Goal: Find specific page/section: Find specific page/section

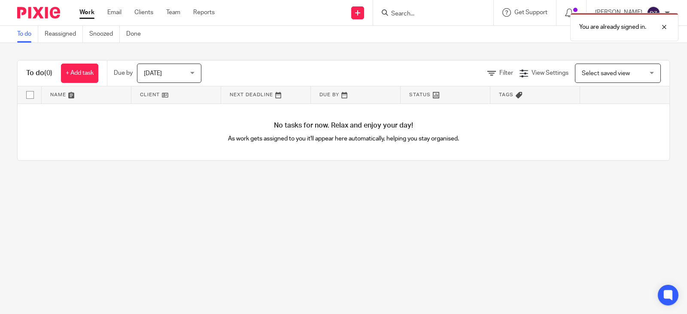
click at [404, 10] on div "You are already signed in." at bounding box center [511, 25] width 335 height 33
click at [419, 14] on div "You are already signed in." at bounding box center [511, 25] width 335 height 33
drag, startPoint x: 395, startPoint y: 16, endPoint x: 409, endPoint y: 15, distance: 13.8
click at [395, 16] on input "Search" at bounding box center [429, 14] width 77 height 8
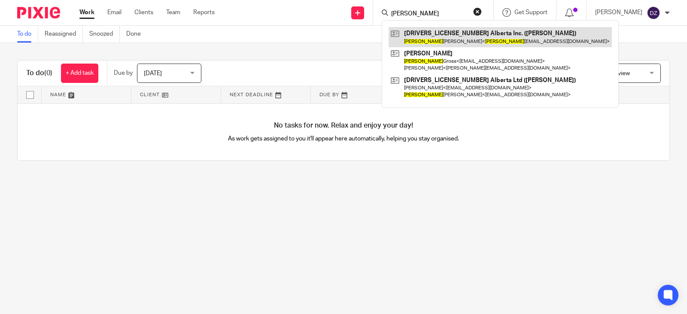
type input "brandon"
click at [437, 37] on link at bounding box center [500, 37] width 223 height 20
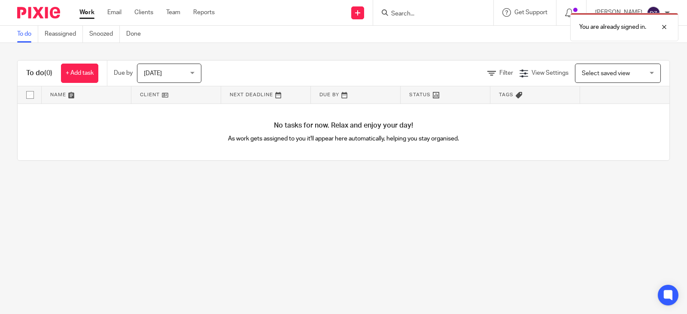
click at [456, 15] on div "You are already signed in." at bounding box center [511, 25] width 335 height 33
click at [663, 26] on div at bounding box center [658, 27] width 23 height 10
click at [403, 13] on input "Search" at bounding box center [429, 14] width 77 height 8
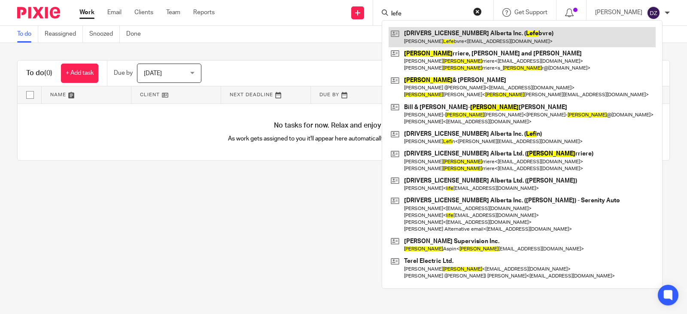
type input "lefe"
click at [442, 34] on link at bounding box center [522, 37] width 267 height 20
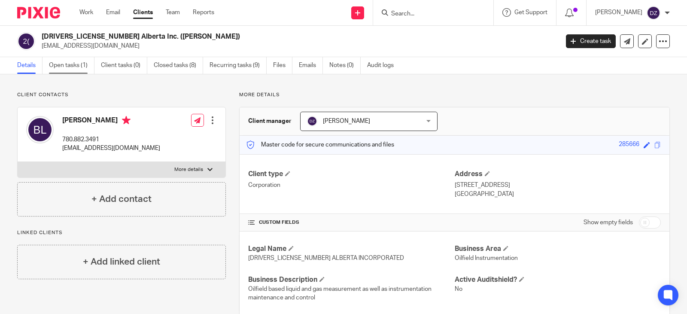
click at [72, 65] on link "Open tasks (1)" at bounding box center [72, 65] width 46 height 17
